Goal: Use online tool/utility: Utilize a website feature to perform a specific function

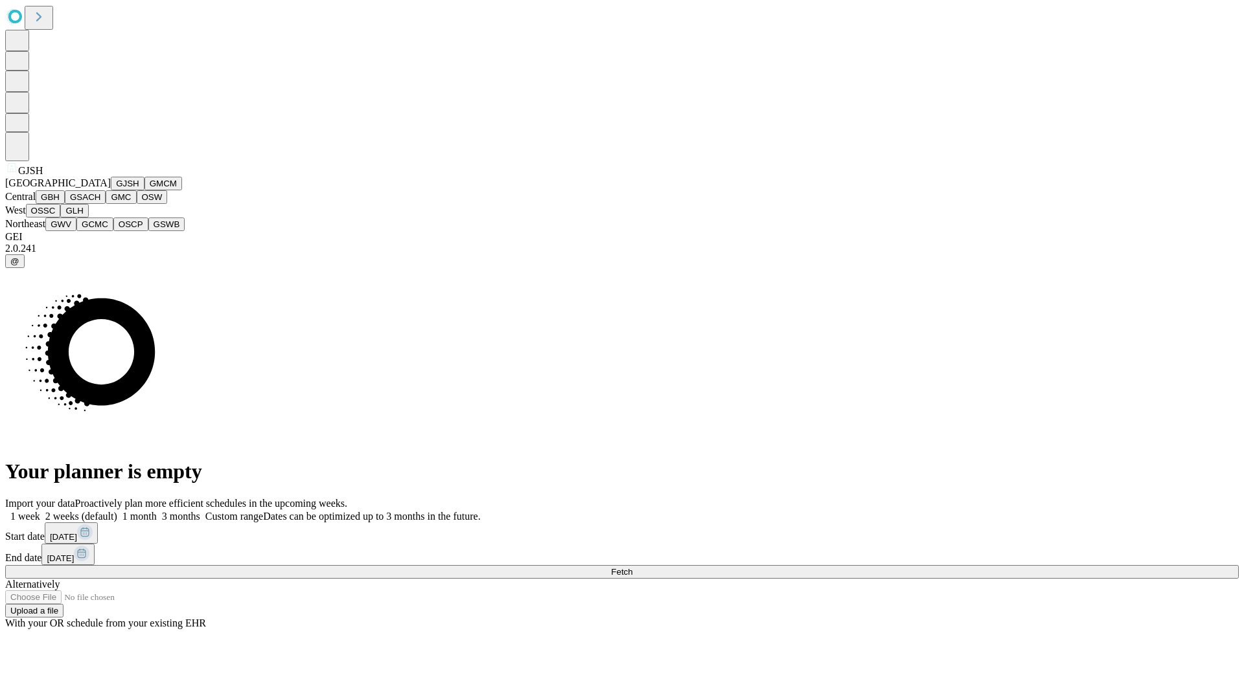
click at [111, 190] on button "GJSH" at bounding box center [128, 184] width 34 height 14
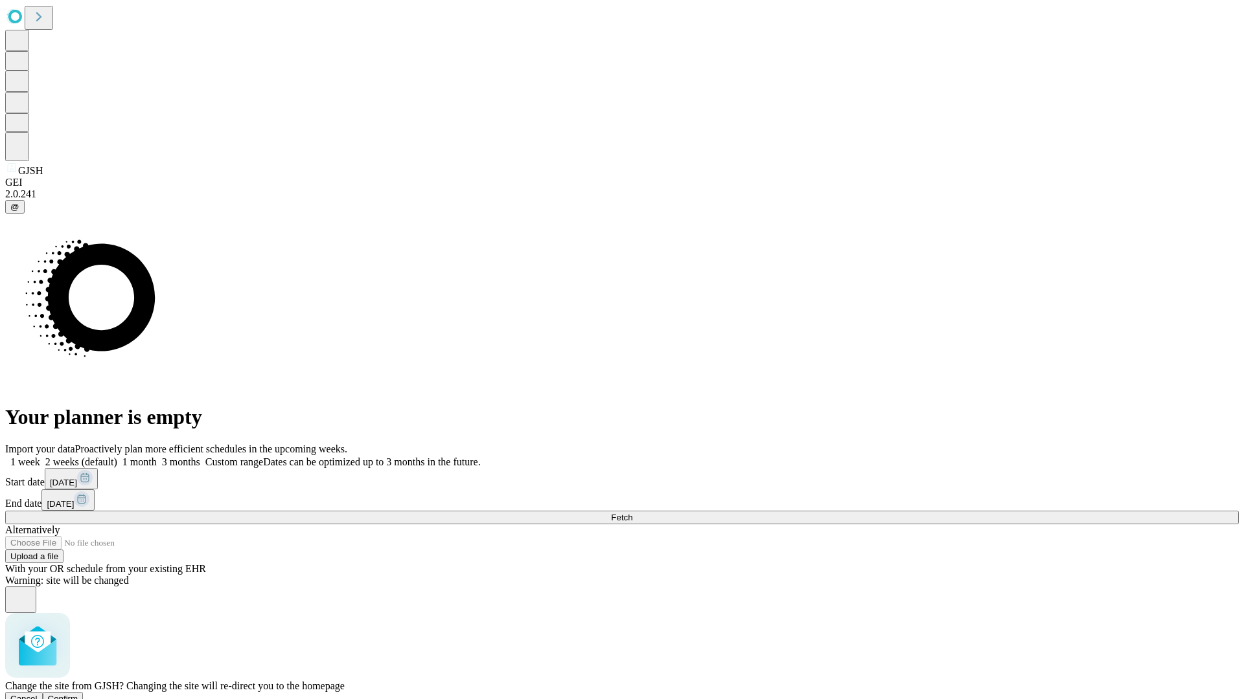
click at [78, 694] on span "Confirm" at bounding box center [63, 699] width 30 height 10
click at [117, 457] on label "2 weeks (default)" at bounding box center [78, 462] width 77 height 11
click at [632, 513] on span "Fetch" at bounding box center [621, 518] width 21 height 10
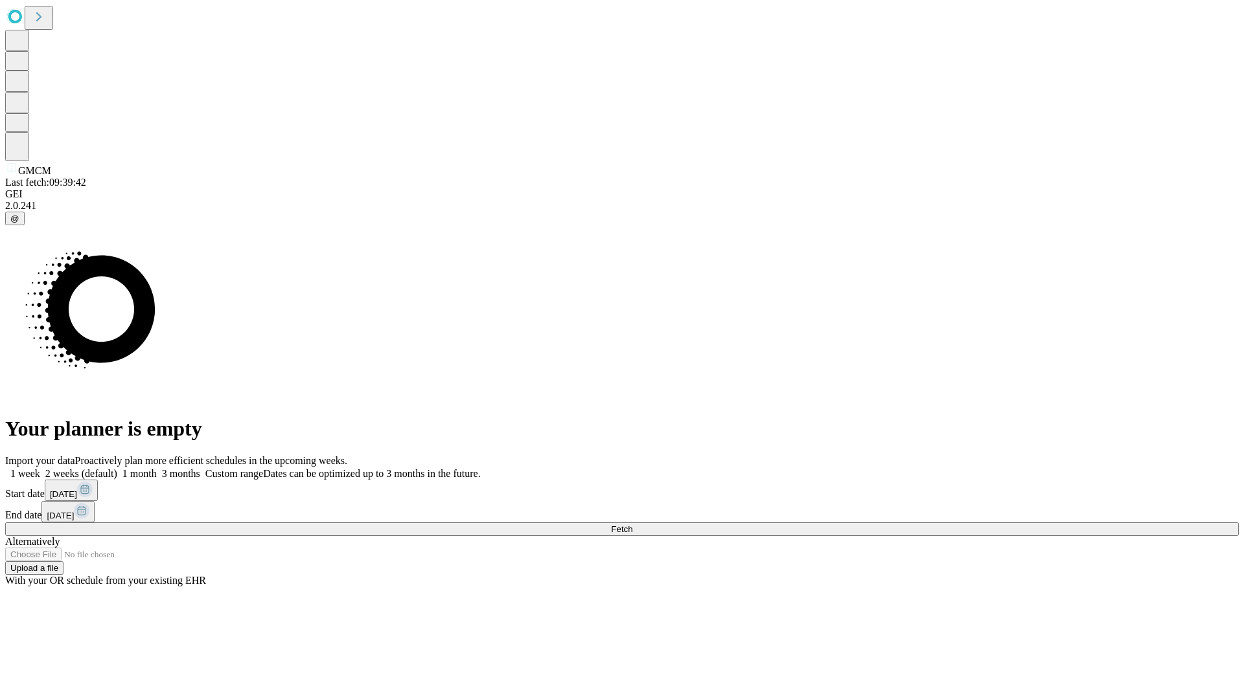
click at [117, 468] on label "2 weeks (default)" at bounding box center [78, 473] width 77 height 11
click at [632, 525] on span "Fetch" at bounding box center [621, 530] width 21 height 10
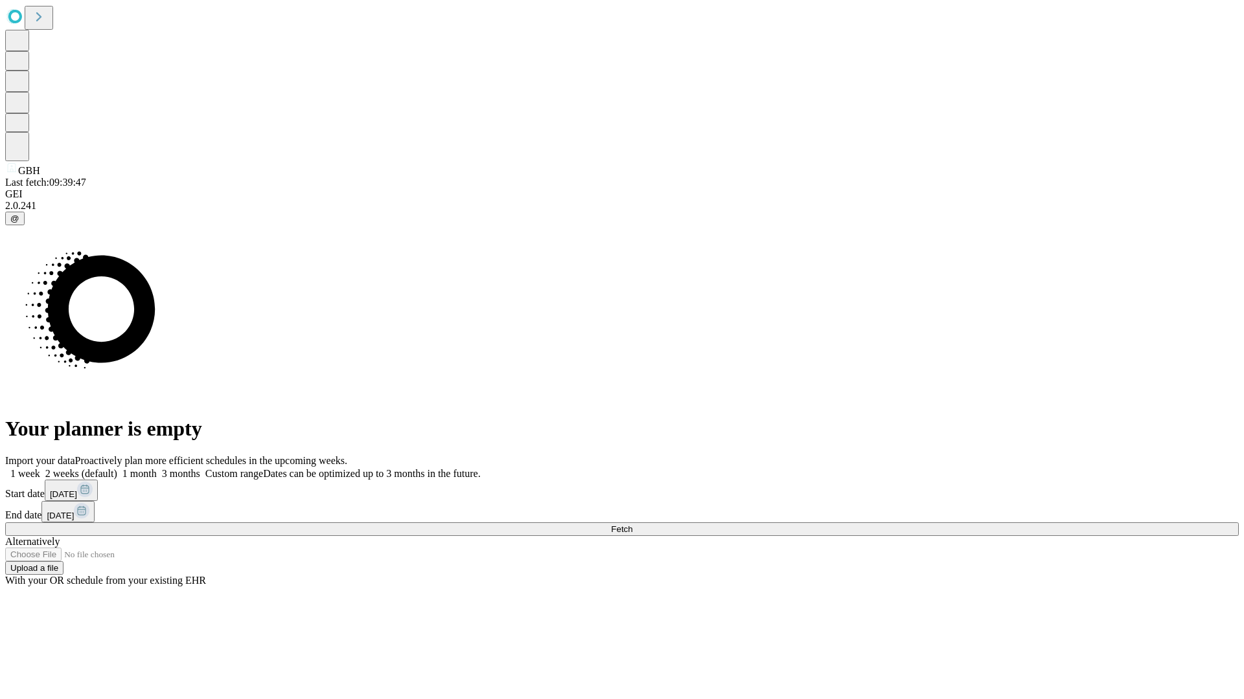
click at [117, 468] on label "2 weeks (default)" at bounding box center [78, 473] width 77 height 11
click at [632, 525] on span "Fetch" at bounding box center [621, 530] width 21 height 10
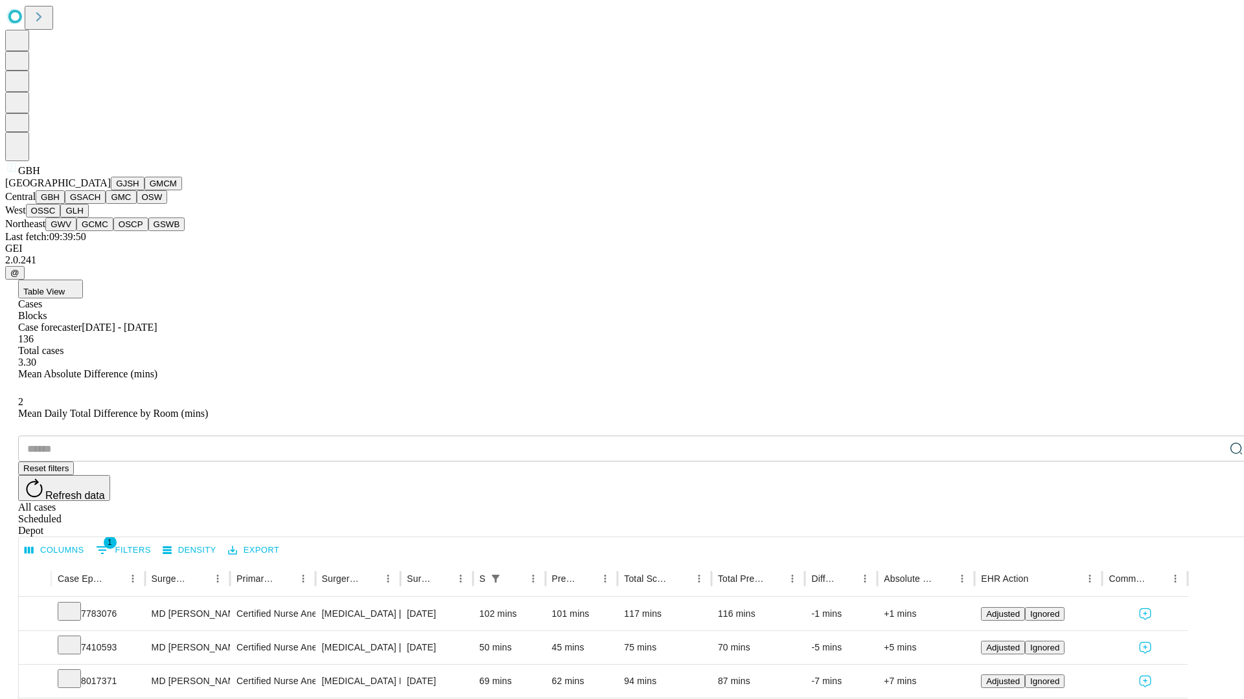
click at [100, 204] on button "GSACH" at bounding box center [85, 197] width 41 height 14
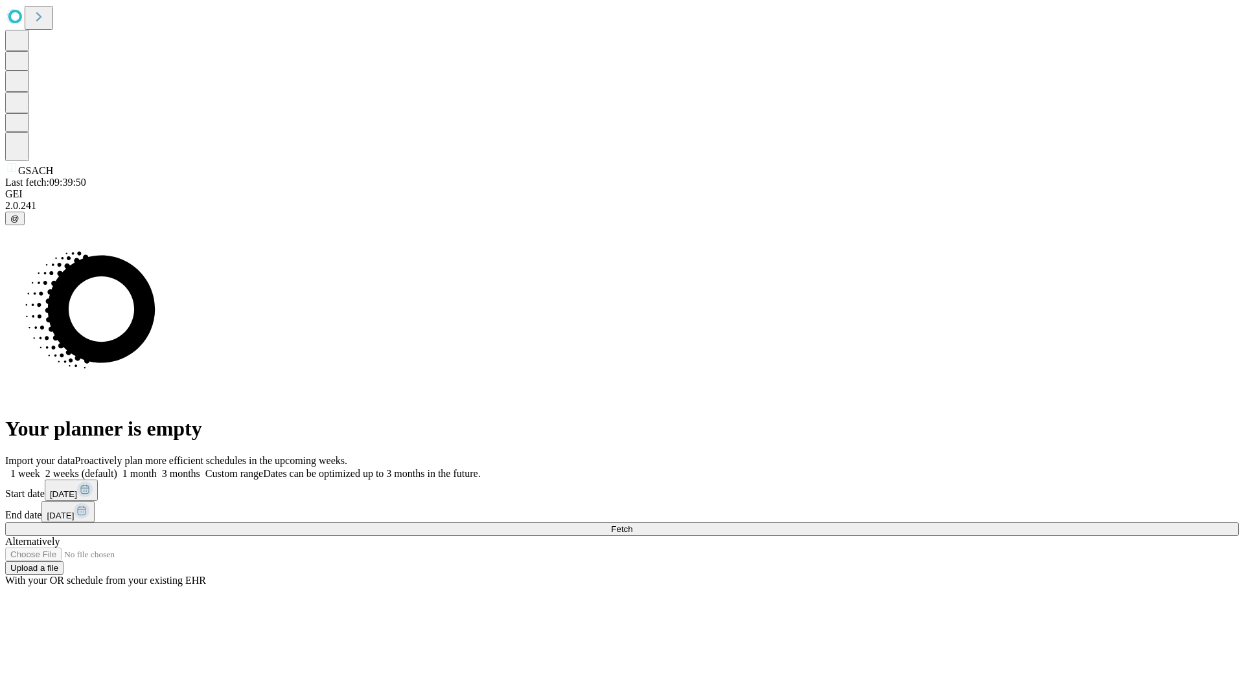
click at [632, 525] on span "Fetch" at bounding box center [621, 530] width 21 height 10
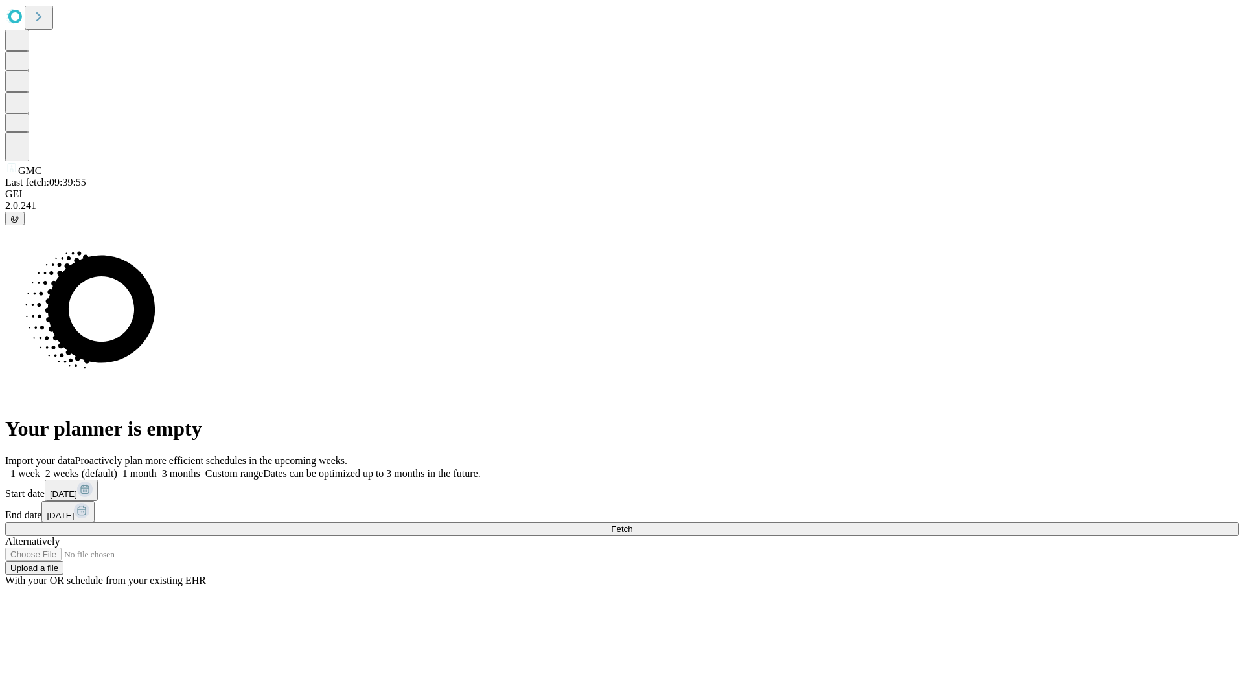
click at [117, 468] on label "2 weeks (default)" at bounding box center [78, 473] width 77 height 11
click at [632, 525] on span "Fetch" at bounding box center [621, 530] width 21 height 10
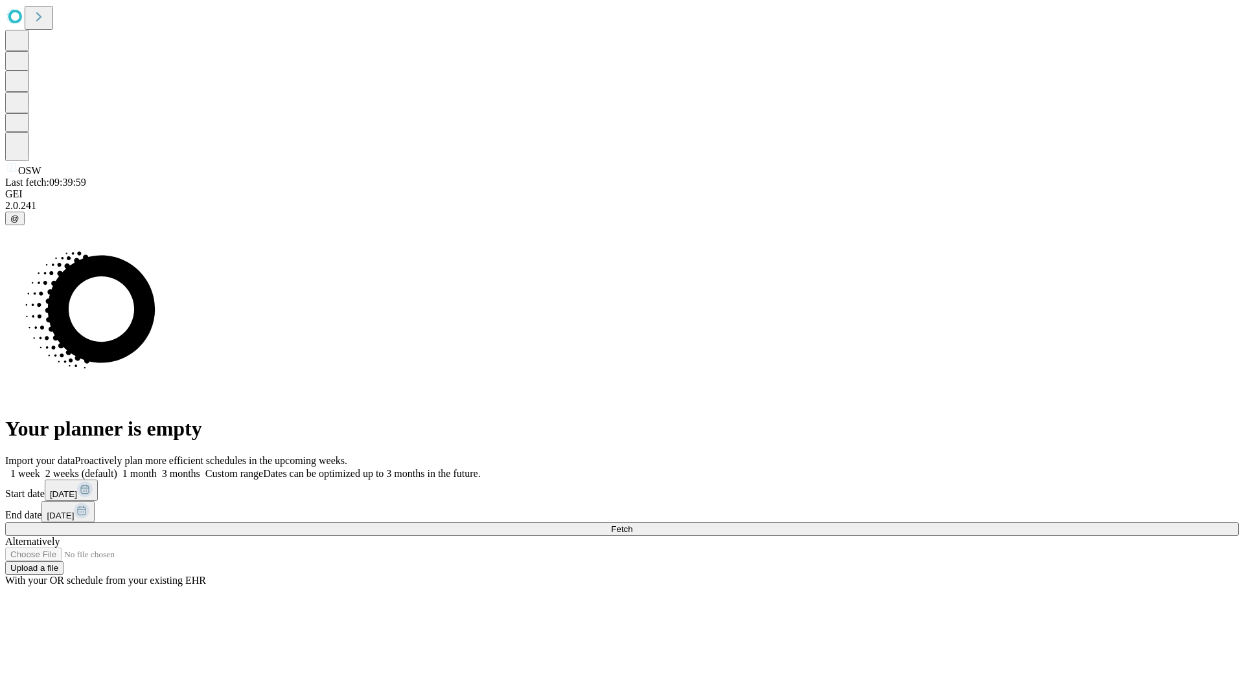
click at [117, 468] on label "2 weeks (default)" at bounding box center [78, 473] width 77 height 11
click at [632, 525] on span "Fetch" at bounding box center [621, 530] width 21 height 10
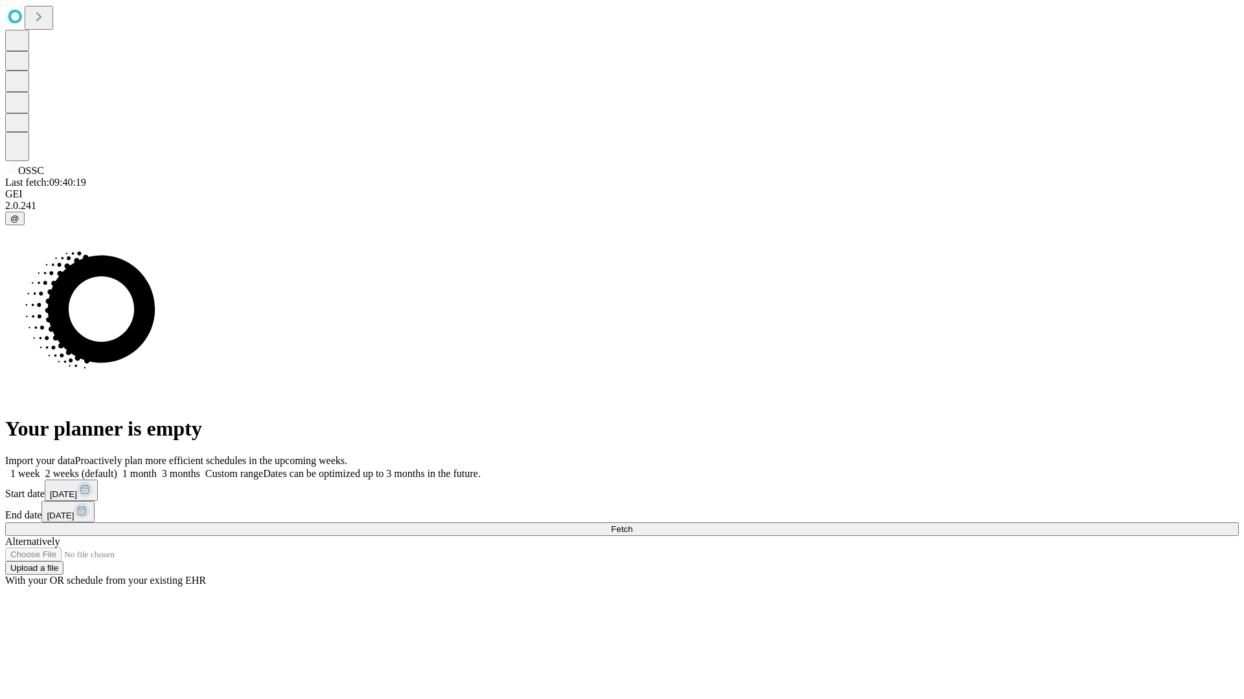
click at [117, 468] on label "2 weeks (default)" at bounding box center [78, 473] width 77 height 11
click at [632, 525] on span "Fetch" at bounding box center [621, 530] width 21 height 10
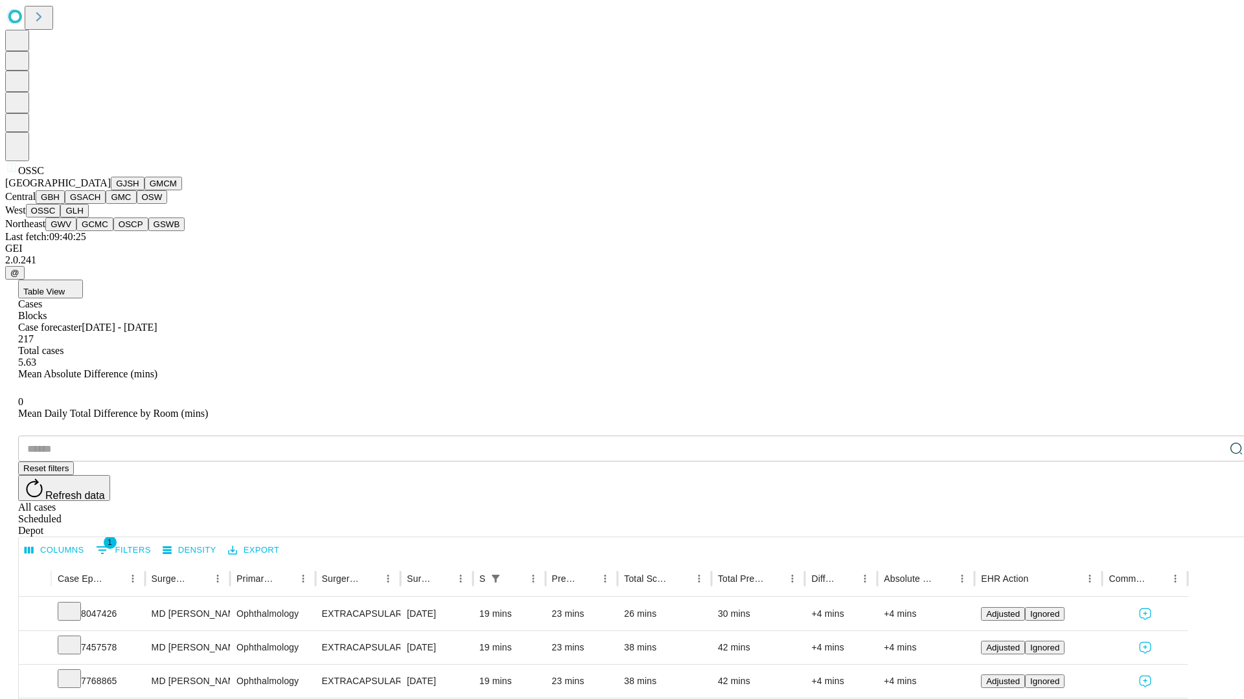
click at [88, 218] on button "GLH" at bounding box center [74, 211] width 28 height 14
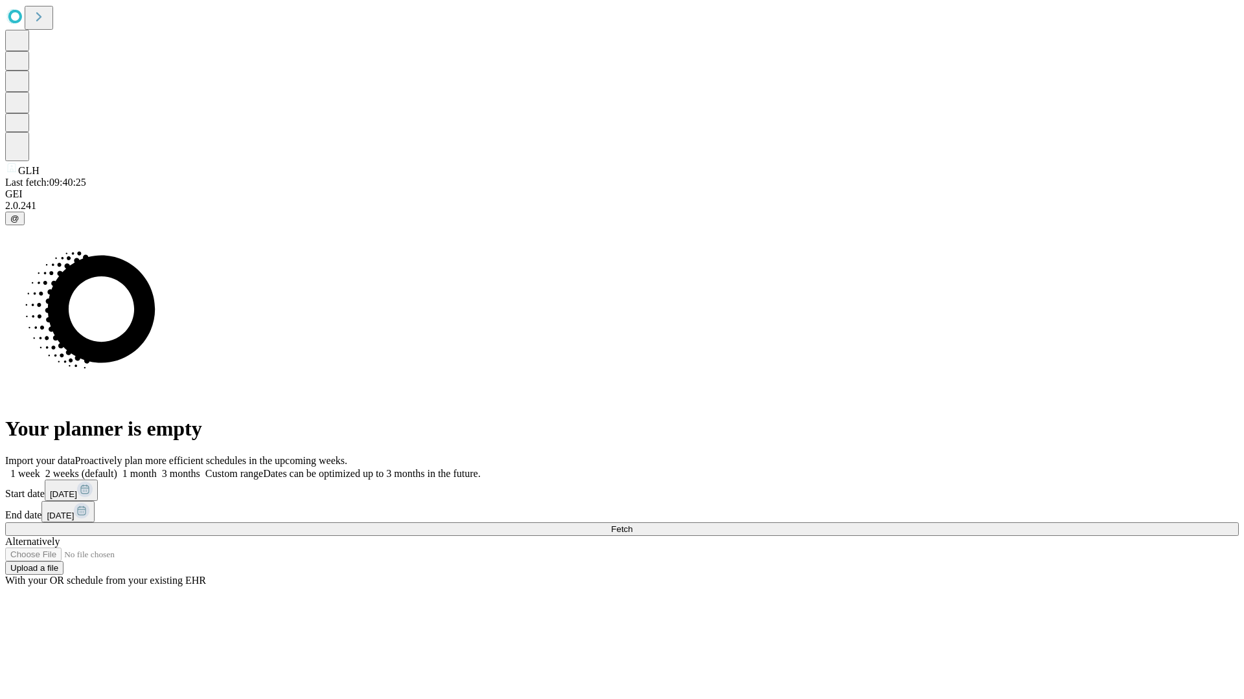
click at [632, 525] on span "Fetch" at bounding box center [621, 530] width 21 height 10
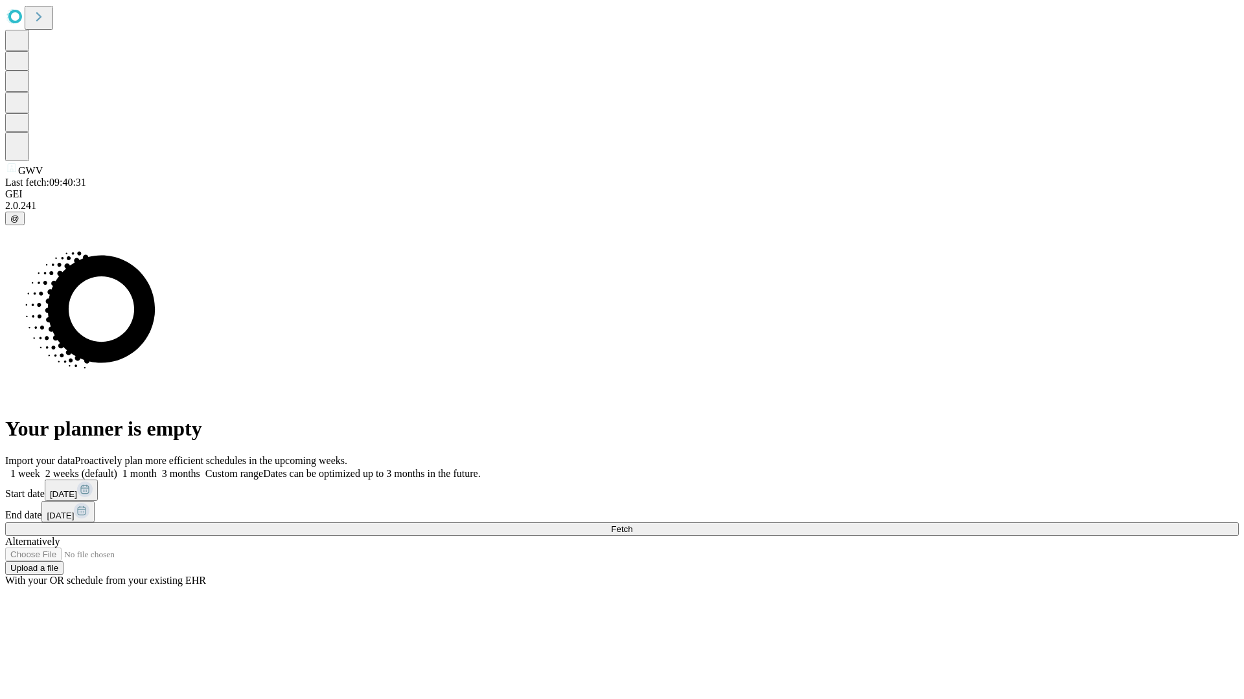
click at [117, 468] on label "2 weeks (default)" at bounding box center [78, 473] width 77 height 11
click at [632, 525] on span "Fetch" at bounding box center [621, 530] width 21 height 10
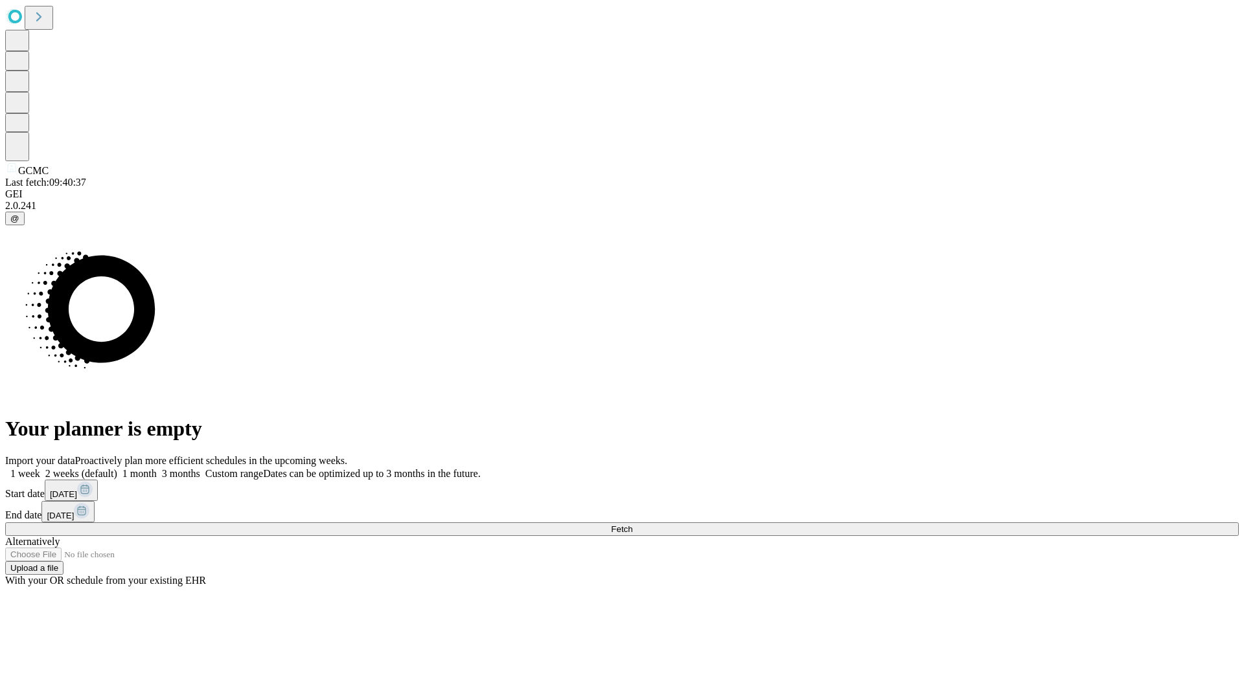
click at [632, 525] on span "Fetch" at bounding box center [621, 530] width 21 height 10
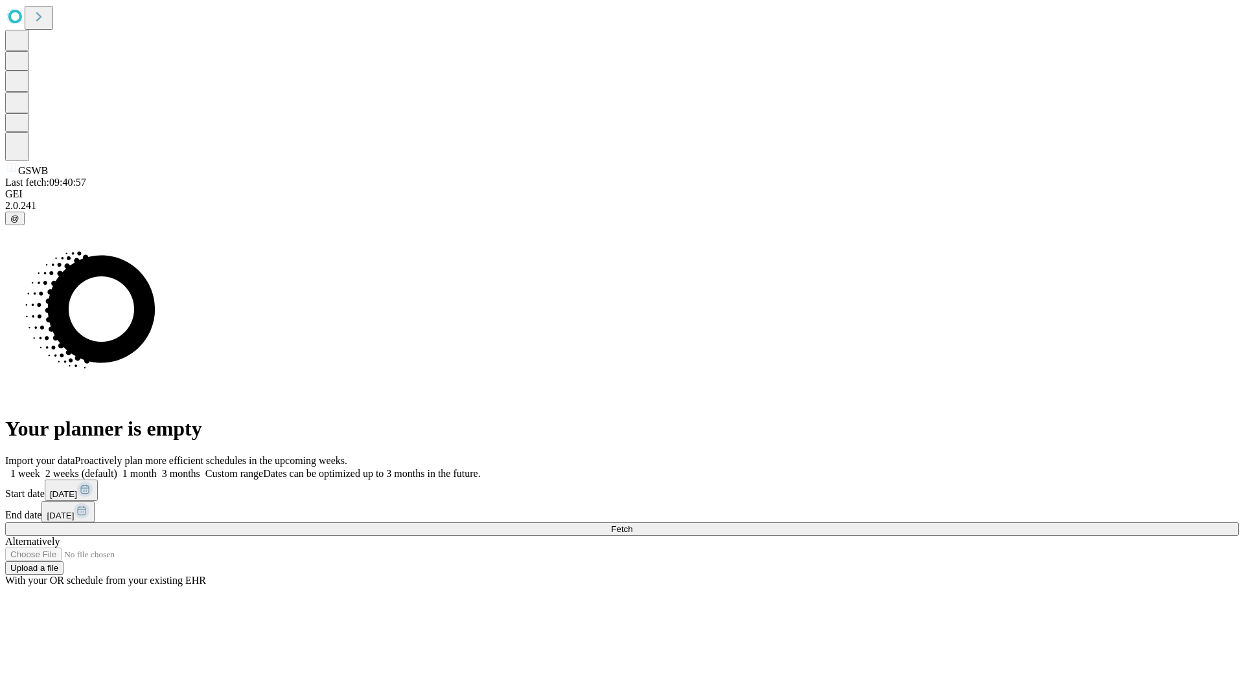
click at [117, 468] on label "2 weeks (default)" at bounding box center [78, 473] width 77 height 11
click at [632, 525] on span "Fetch" at bounding box center [621, 530] width 21 height 10
